Goal: Task Accomplishment & Management: Manage account settings

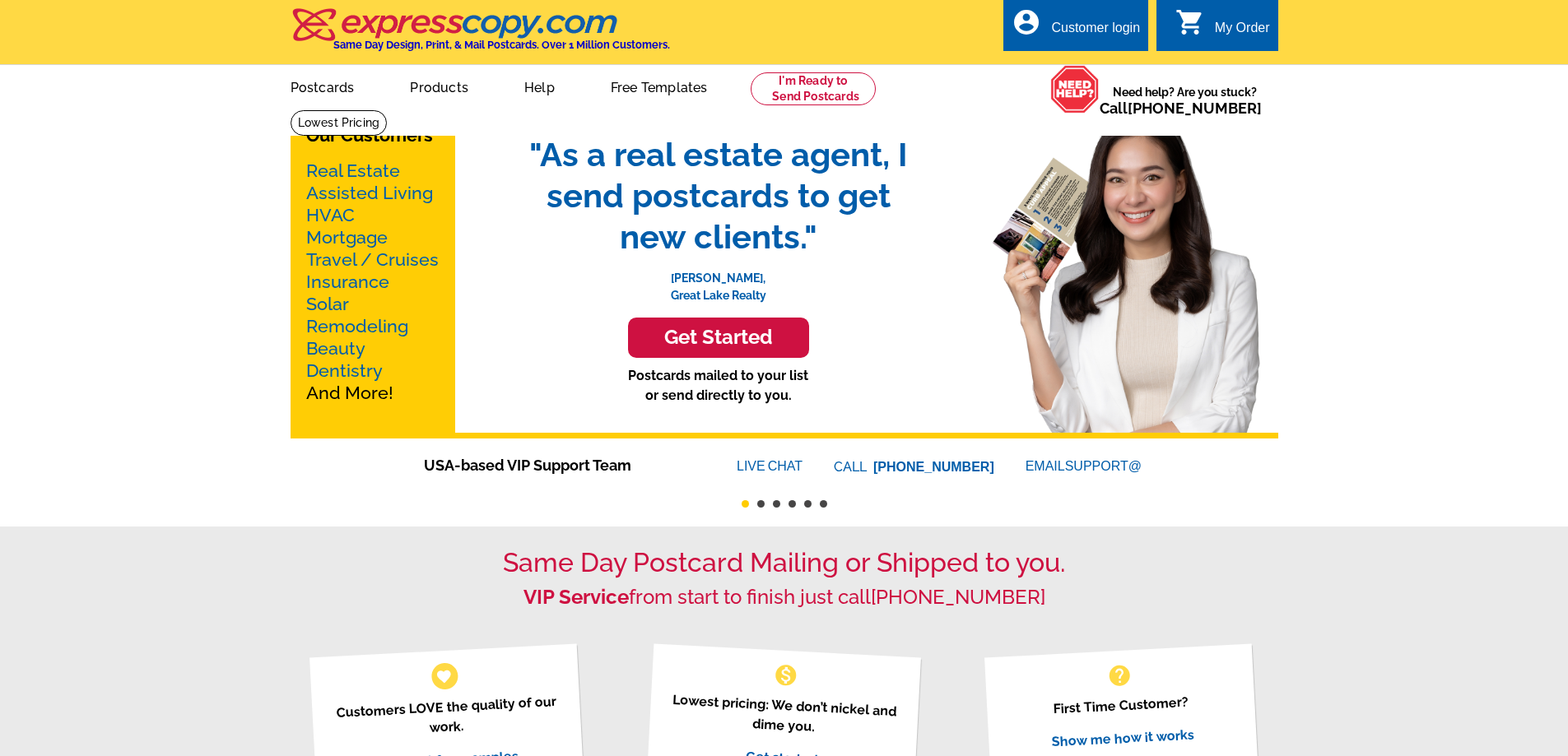
click at [1092, 32] on div "Customer login" at bounding box center [1095, 32] width 89 height 23
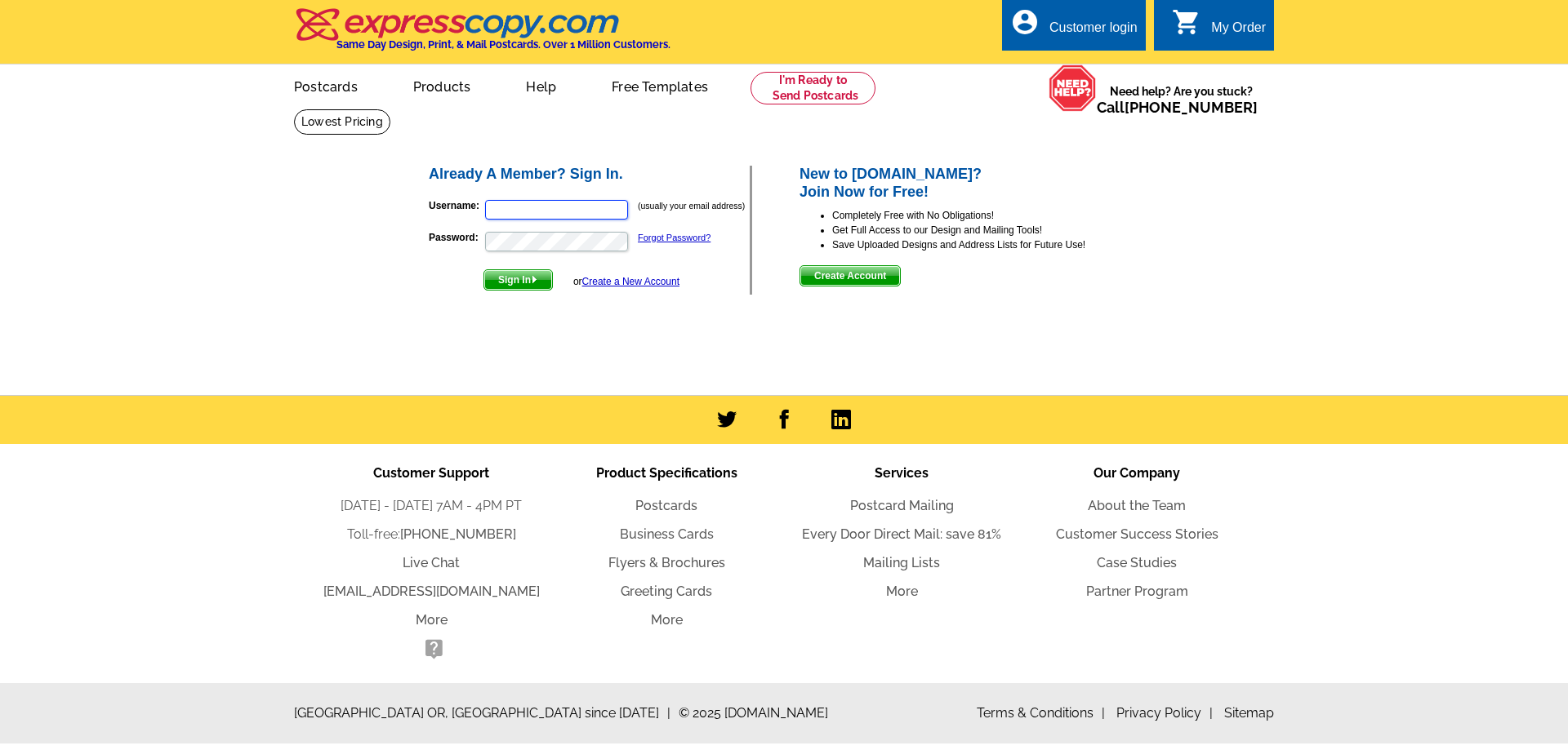
click at [552, 215] on input "Username:" at bounding box center [556, 209] width 143 height 19
type input "[EMAIL_ADDRESS][DOMAIN_NAME]"
click at [483, 269] on button "Sign In" at bounding box center [518, 279] width 69 height 21
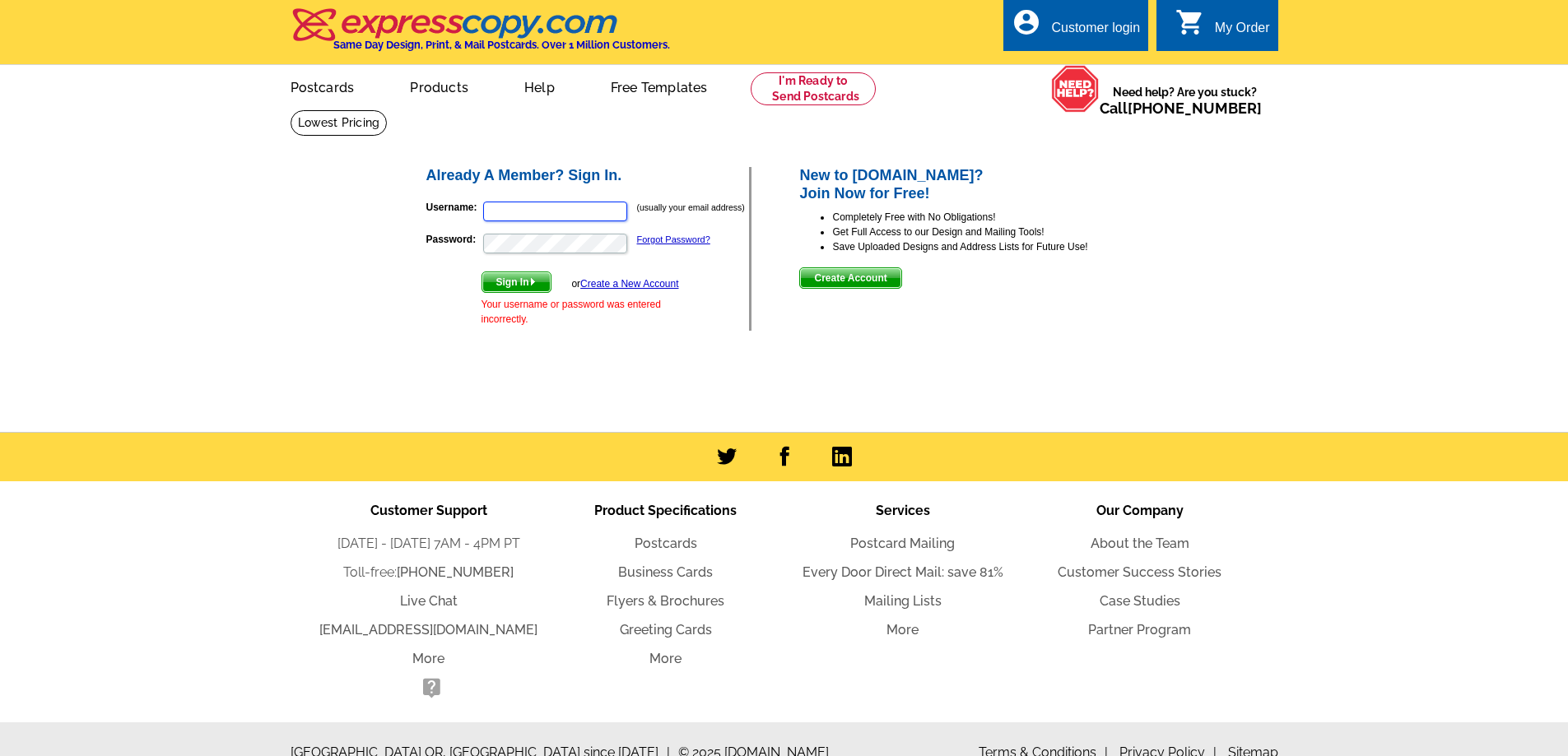
click at [529, 209] on input "Username:" at bounding box center [555, 211] width 144 height 19
type input "[EMAIL_ADDRESS][DOMAIN_NAME]"
click at [522, 278] on span "Sign In" at bounding box center [516, 282] width 69 height 19
click at [521, 207] on input "Username:" at bounding box center [555, 211] width 144 height 19
type input "[EMAIL_ADDRESS][DOMAIN_NAME]"
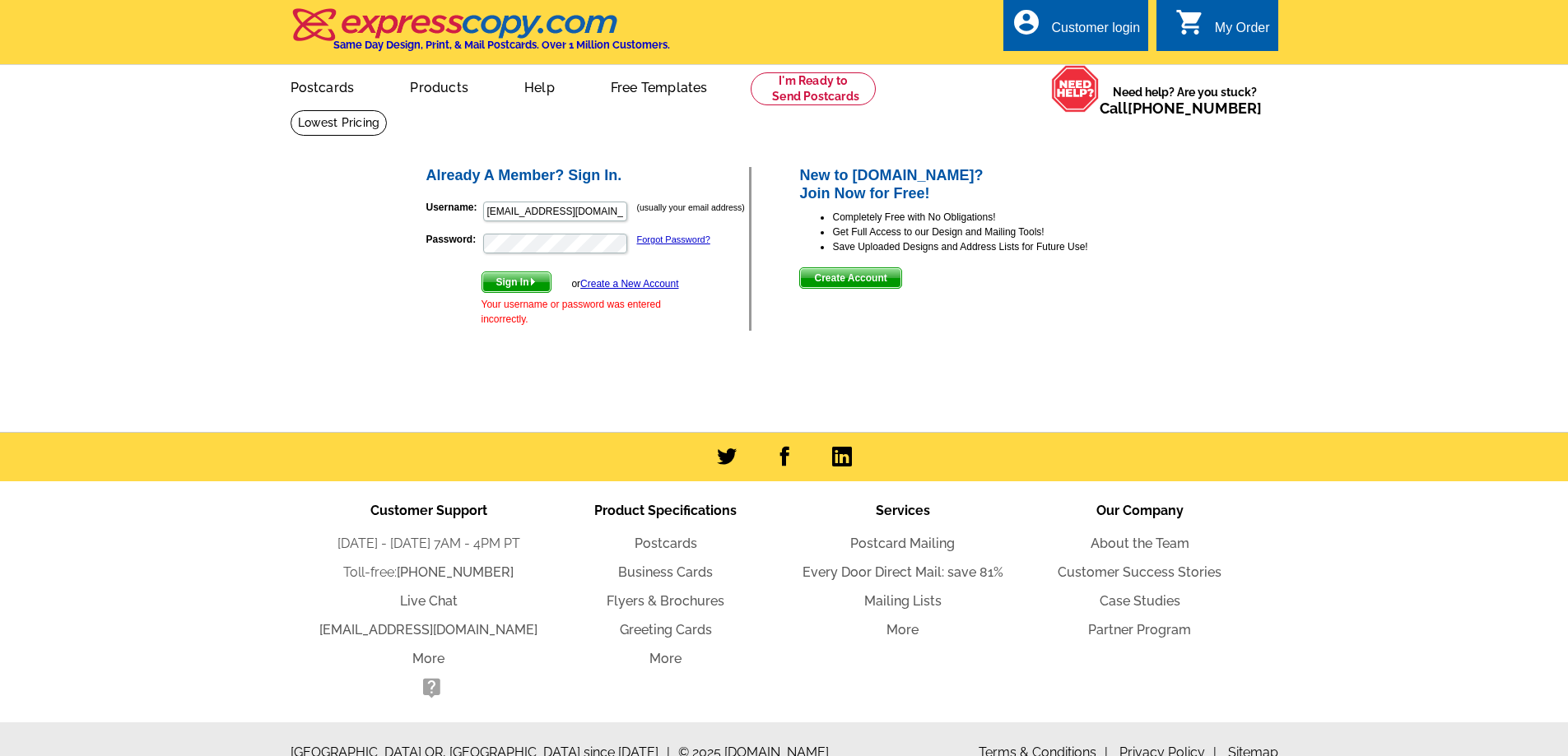
click at [524, 273] on span "Sign In" at bounding box center [516, 282] width 69 height 19
click at [513, 212] on input "Username:" at bounding box center [555, 211] width 144 height 19
type input "[EMAIL_ADDRESS][DOMAIN_NAME]"
click at [481, 271] on button "Sign In" at bounding box center [516, 282] width 70 height 21
